Goal: Task Accomplishment & Management: Use online tool/utility

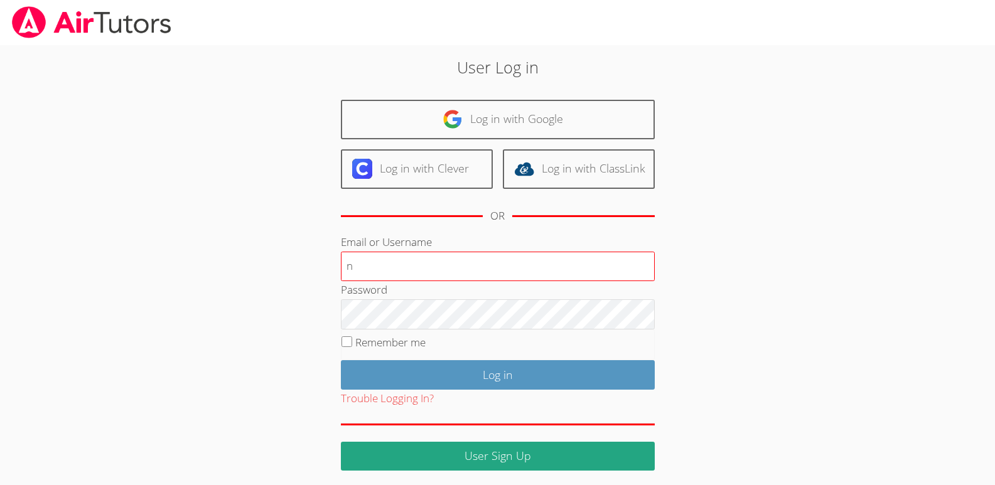
type input "[EMAIL_ADDRESS][DOMAIN_NAME]"
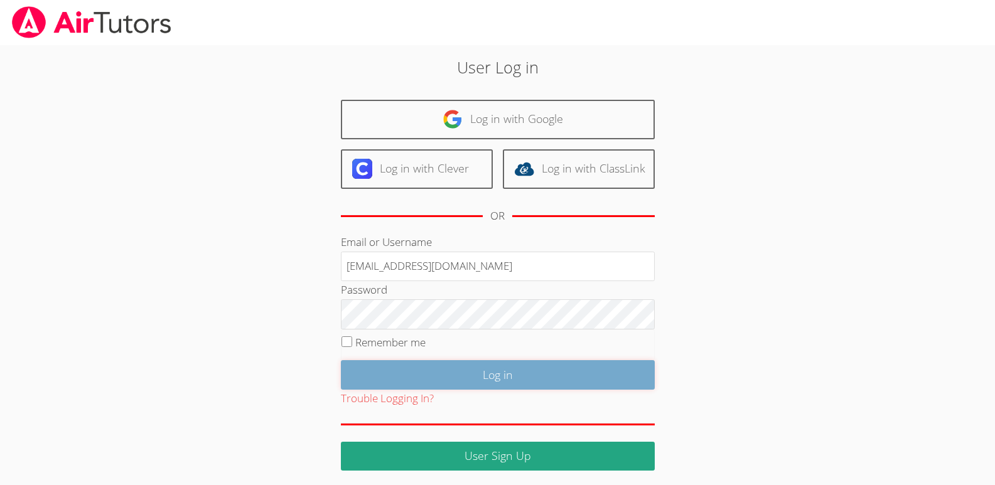
click at [500, 375] on input "Log in" at bounding box center [498, 375] width 314 height 30
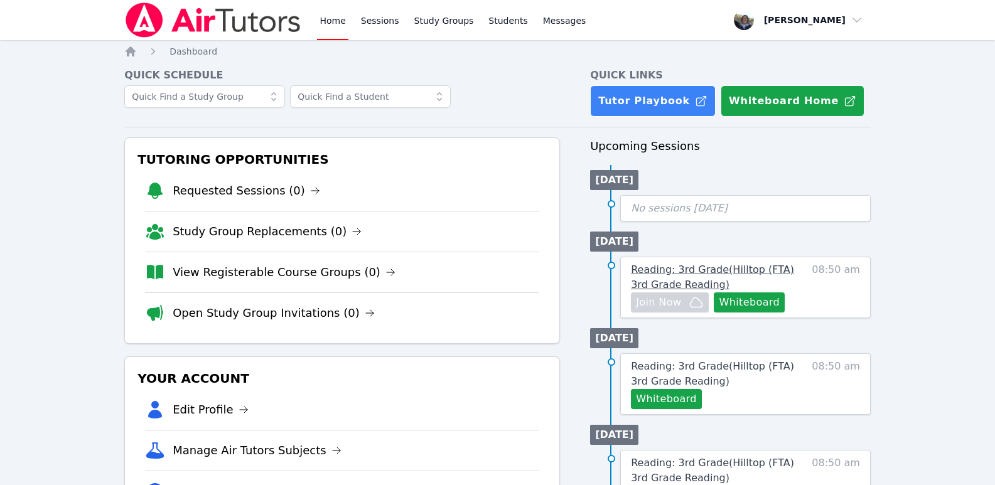
click at [669, 271] on span "Reading: 3rd Grade ( Hilltop (FTA) 3rd Grade Reading )" at bounding box center [712, 277] width 163 height 27
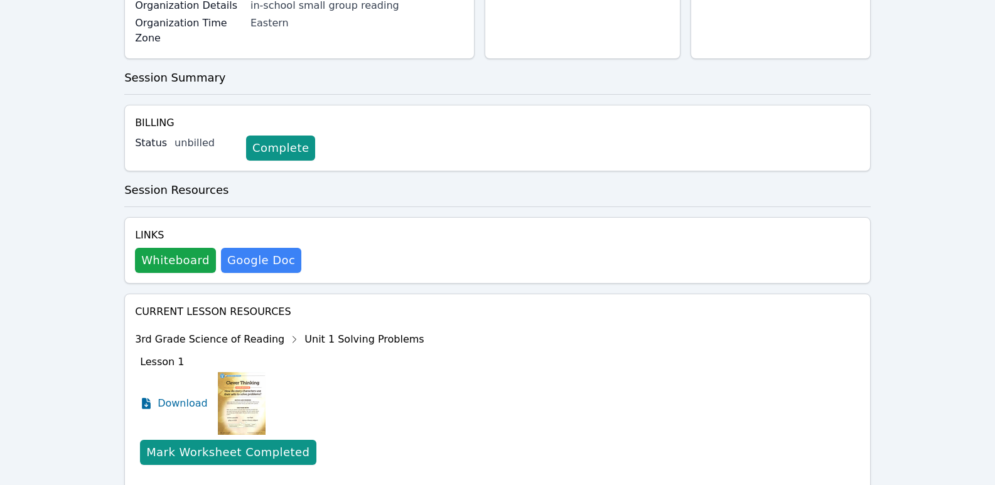
scroll to position [308, 0]
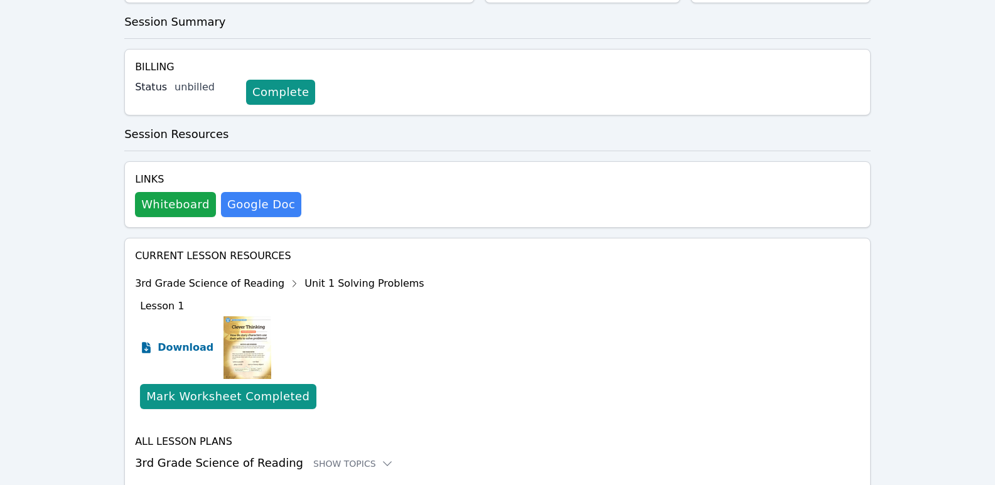
click at [168, 340] on span "Download" at bounding box center [186, 347] width 56 height 15
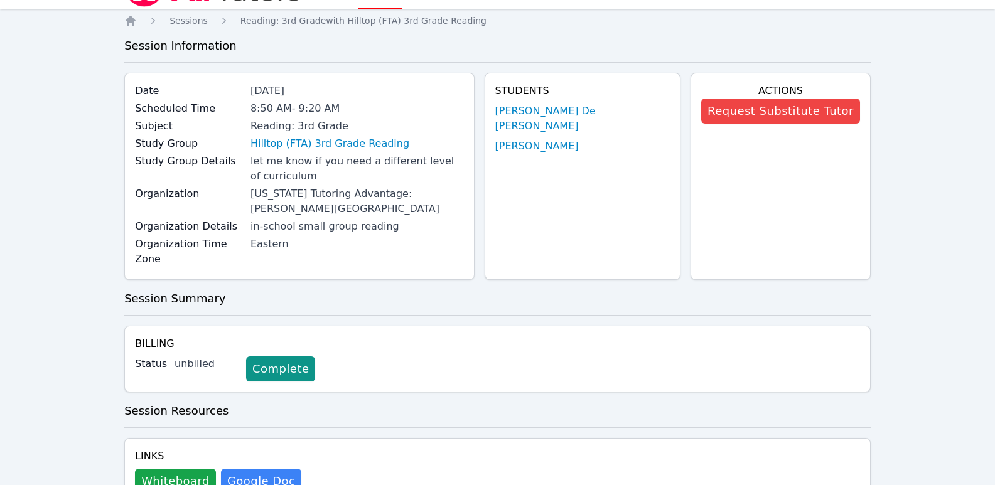
scroll to position [0, 0]
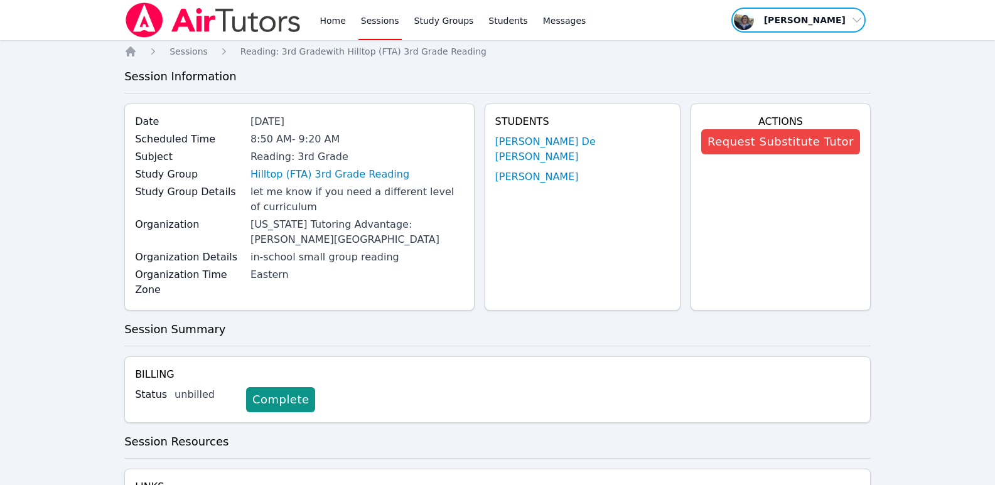
click at [858, 19] on span "button" at bounding box center [798, 20] width 137 height 28
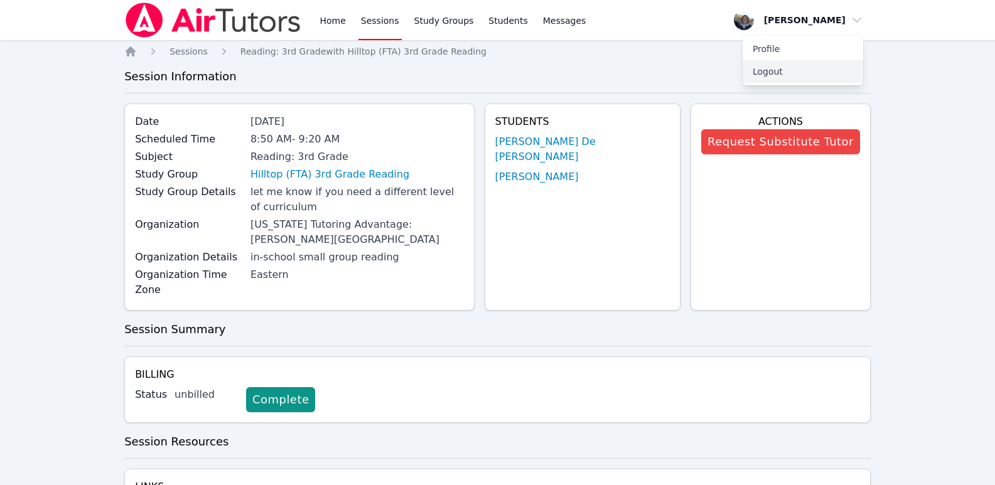
click at [771, 71] on button "Logout" at bounding box center [803, 71] width 121 height 23
